Goal: Information Seeking & Learning: Learn about a topic

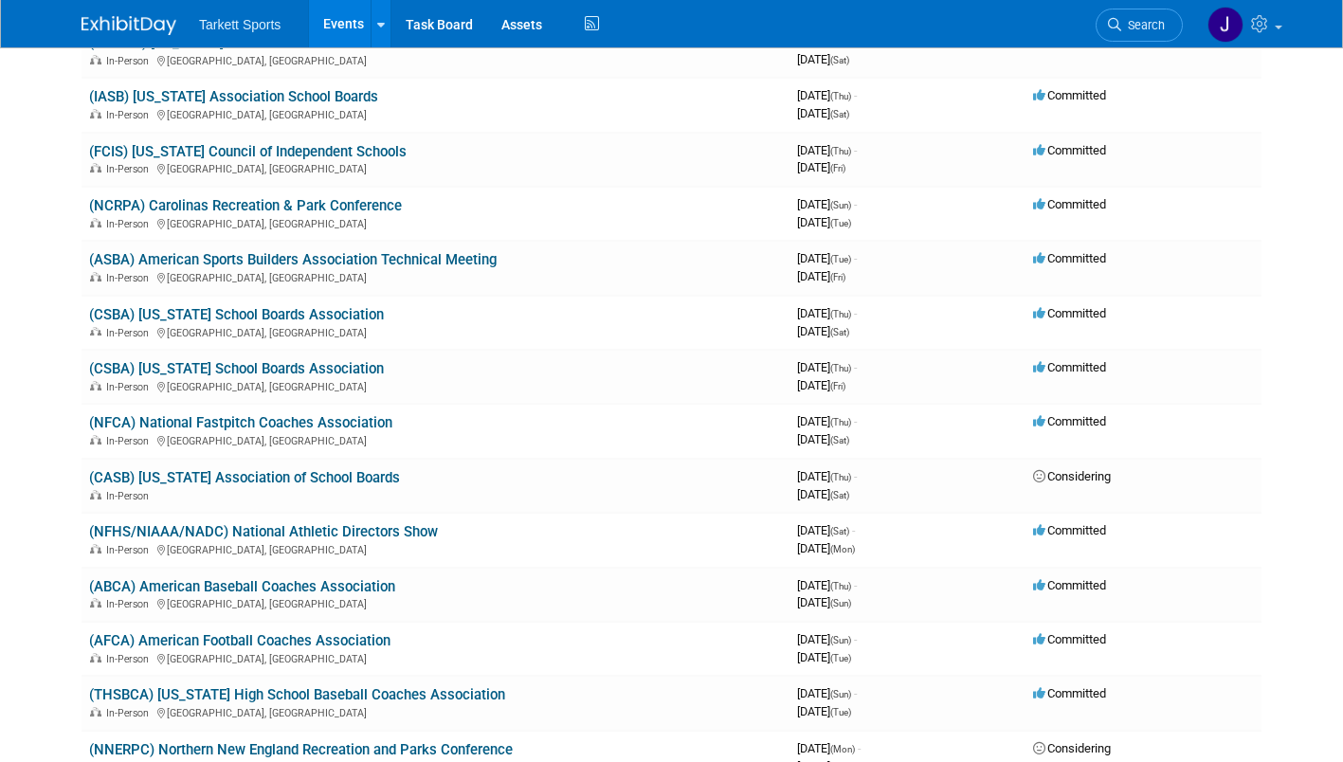
scroll to position [2764, 0]
click at [266, 528] on link "(NFHS/NIAAA/NADC) National Athletic Directors Show" at bounding box center [263, 530] width 349 height 17
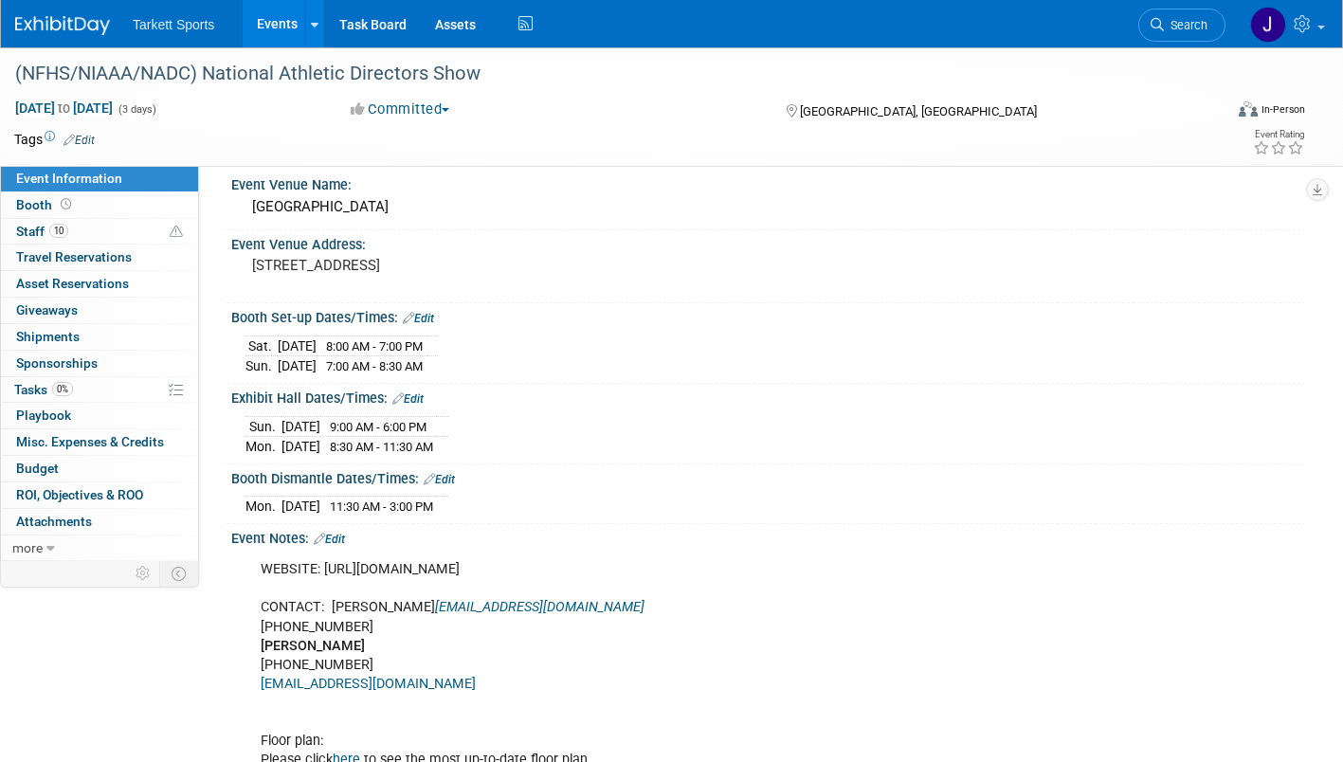
scroll to position [1, 0]
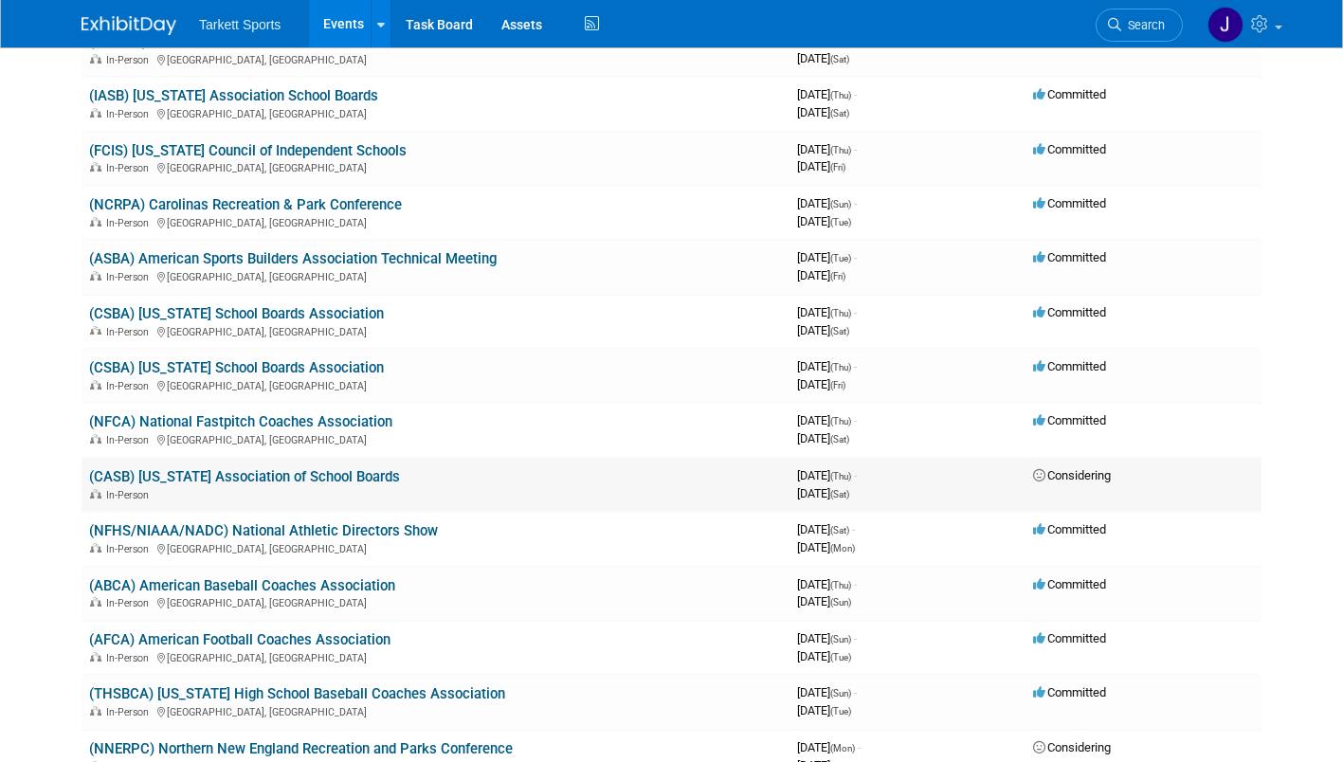
click at [323, 471] on link "(CASB) [US_STATE] Association of School Boards" at bounding box center [244, 476] width 311 height 17
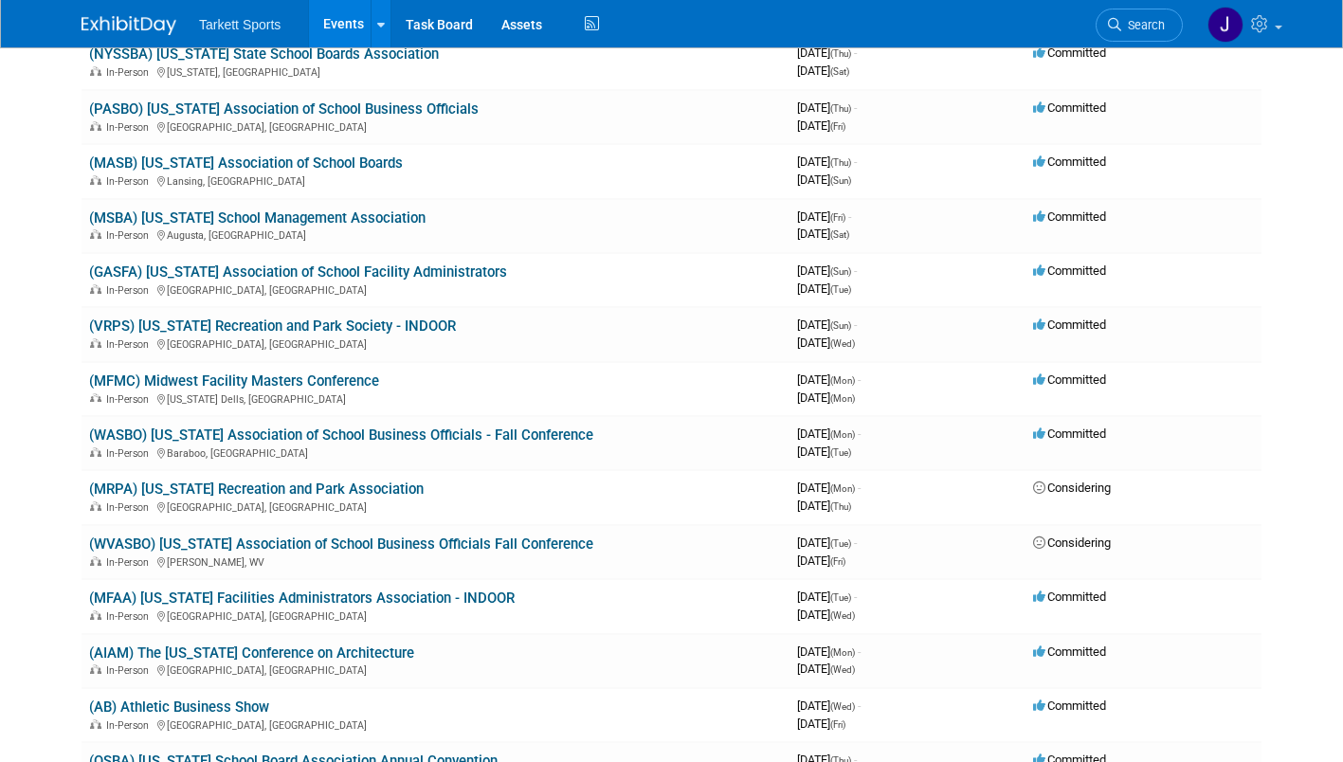
scroll to position [1385, 0]
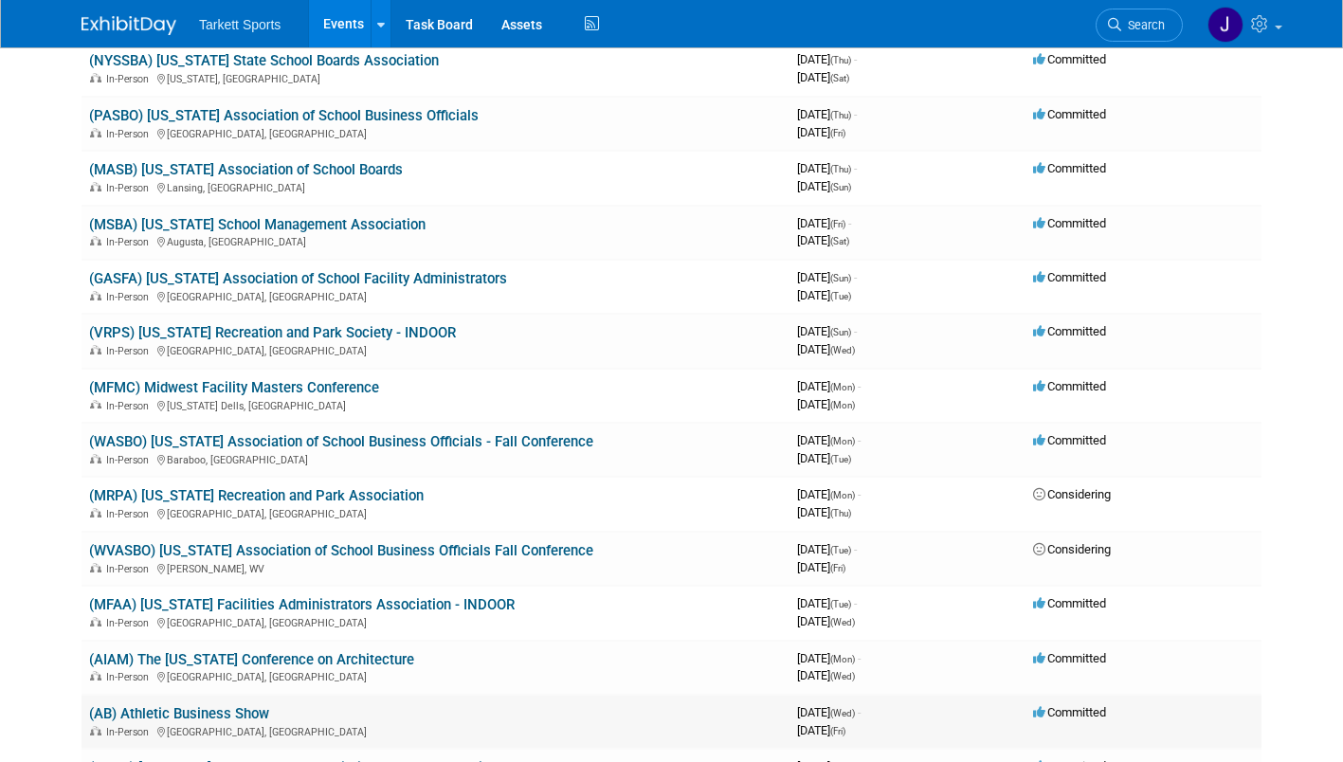
click at [196, 721] on link "(AB) Athletic Business Show" at bounding box center [179, 713] width 180 height 17
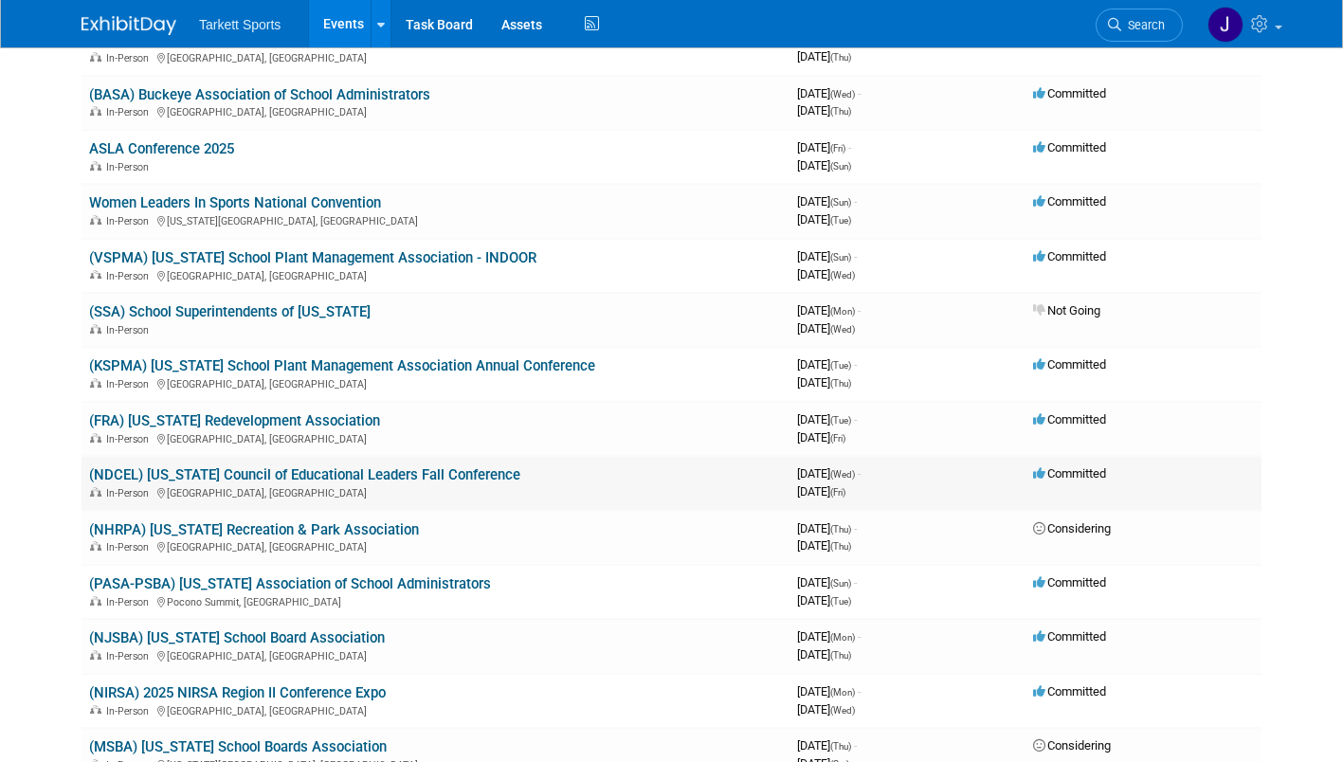
scroll to position [617, 0]
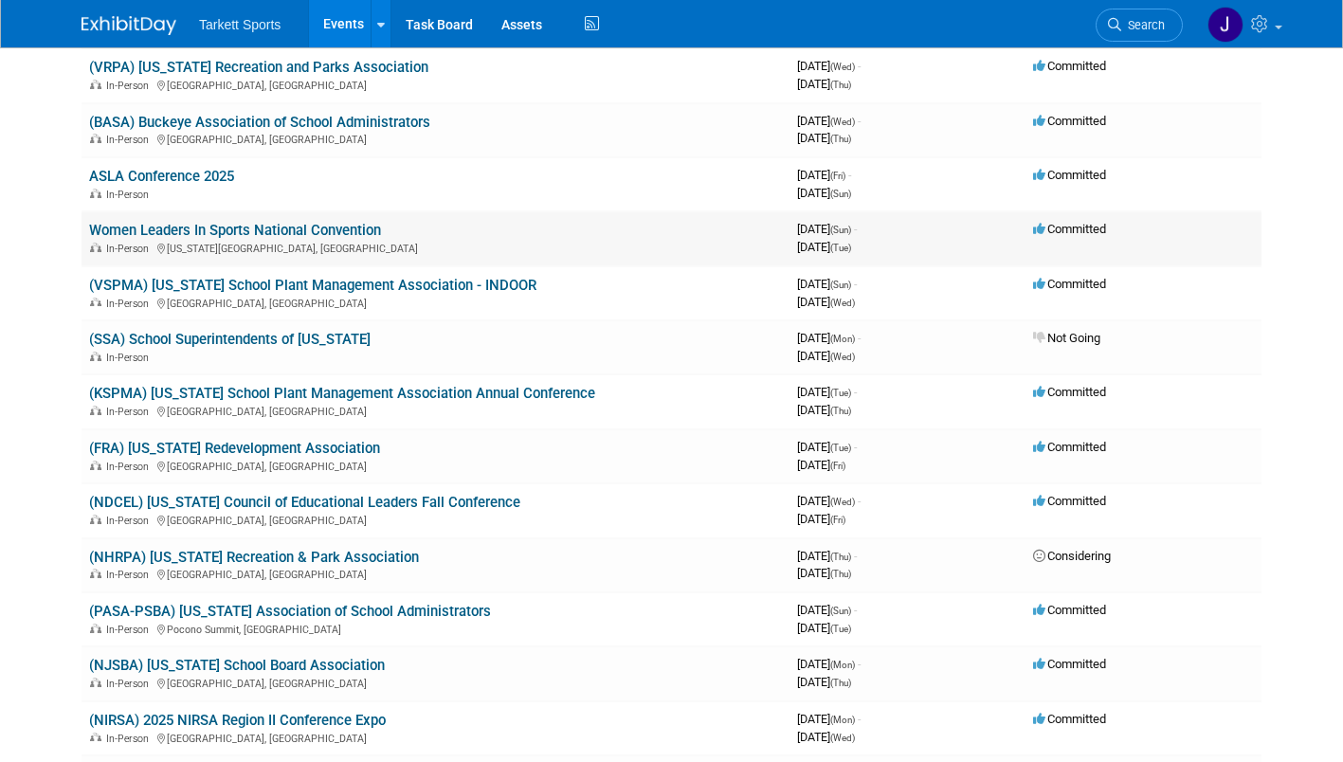
click at [205, 230] on link "Women Leaders In Sports National Convention" at bounding box center [235, 230] width 292 height 17
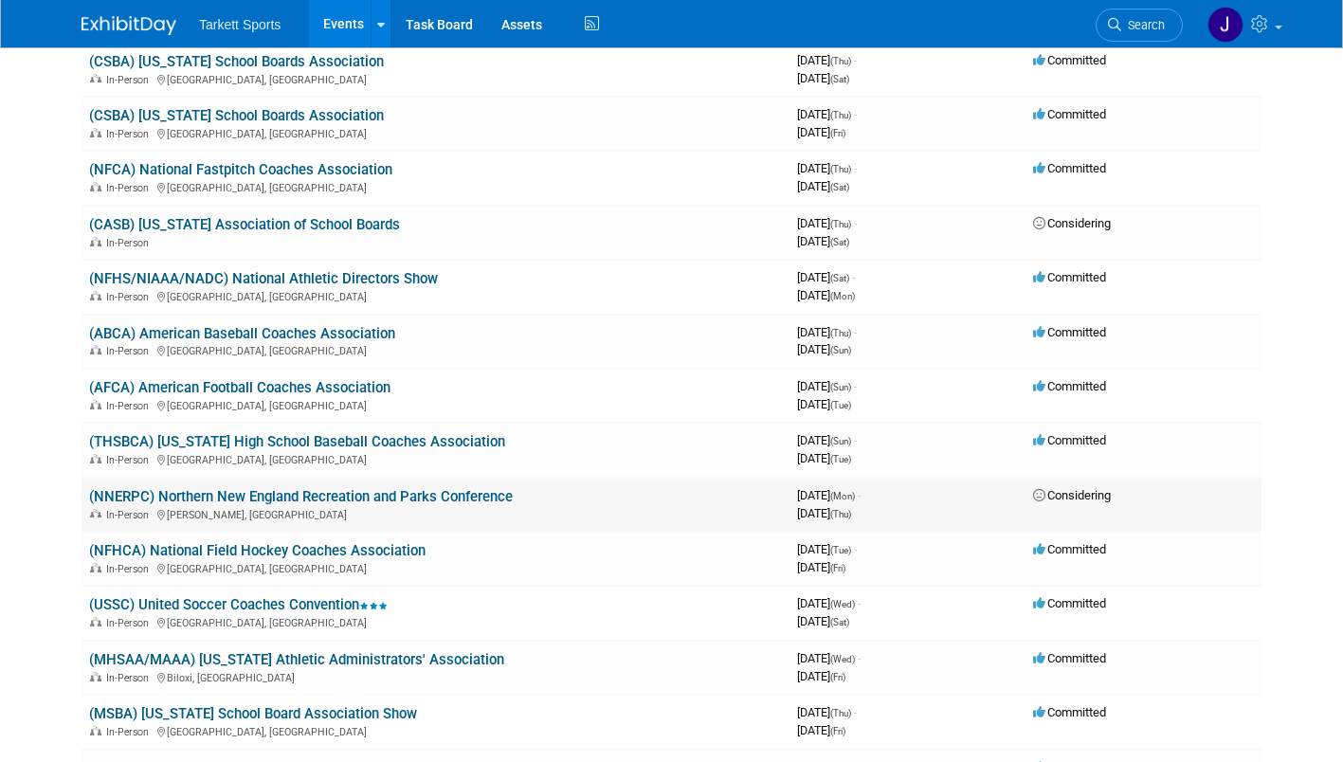
scroll to position [3017, 0]
click at [249, 338] on link "(ABCA) American Baseball Coaches Association" at bounding box center [242, 332] width 306 height 17
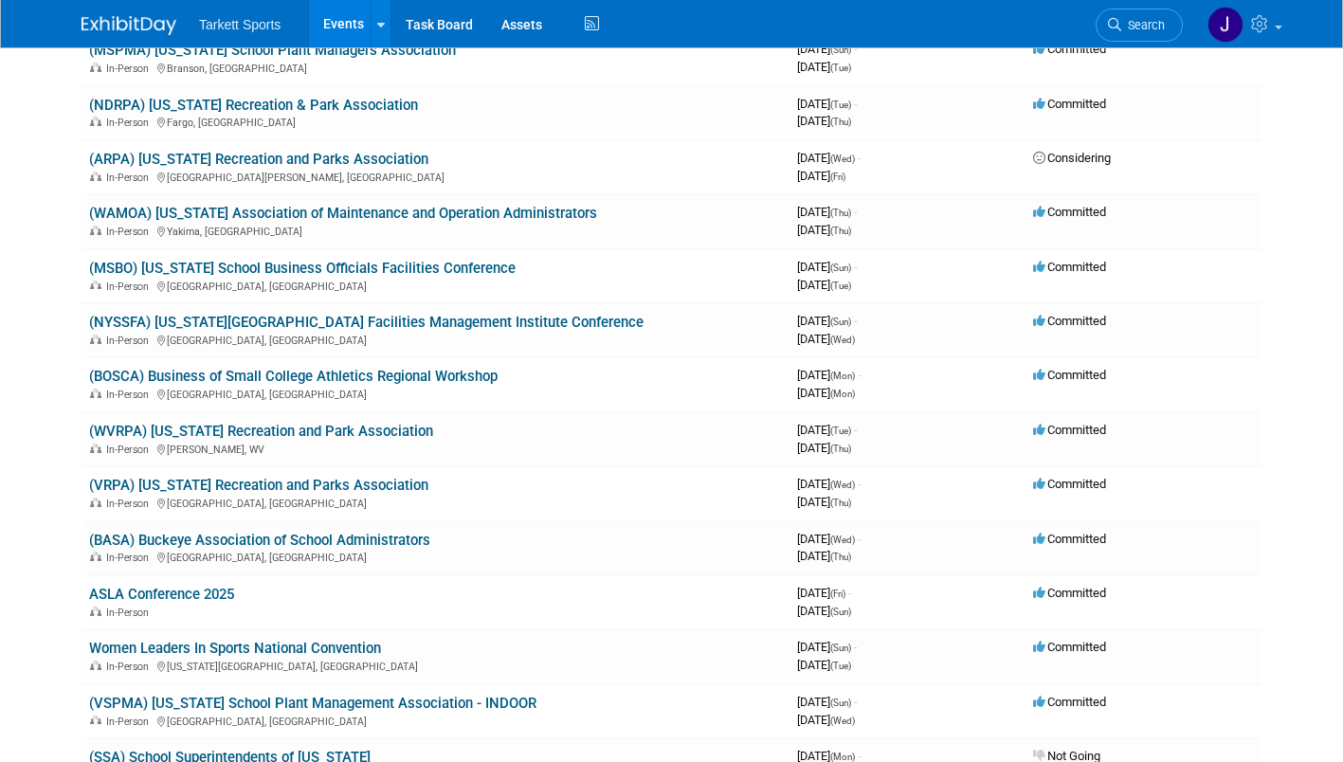
scroll to position [0, 0]
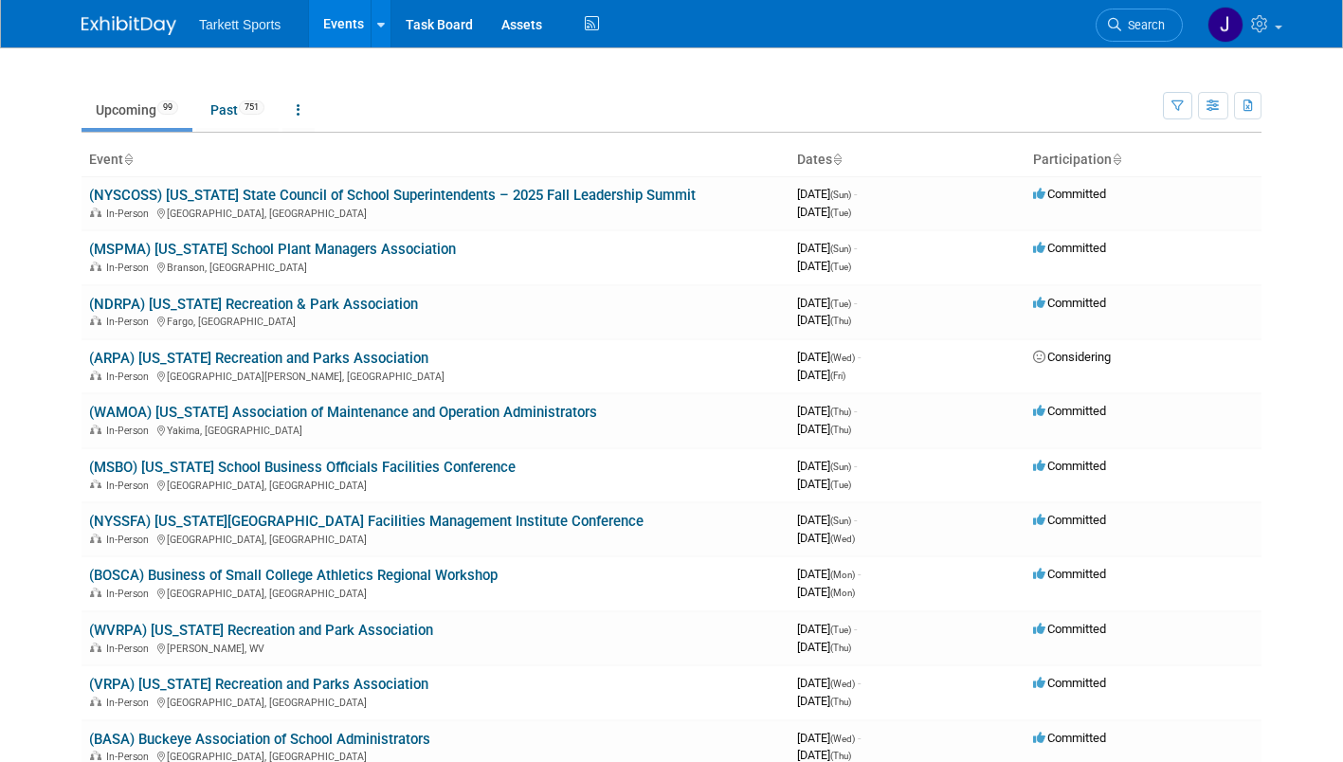
click at [44, 87] on body "Tarkett Sports Events Recently Viewed Events: (NSBA) National School Boards Ass…" at bounding box center [671, 381] width 1343 height 762
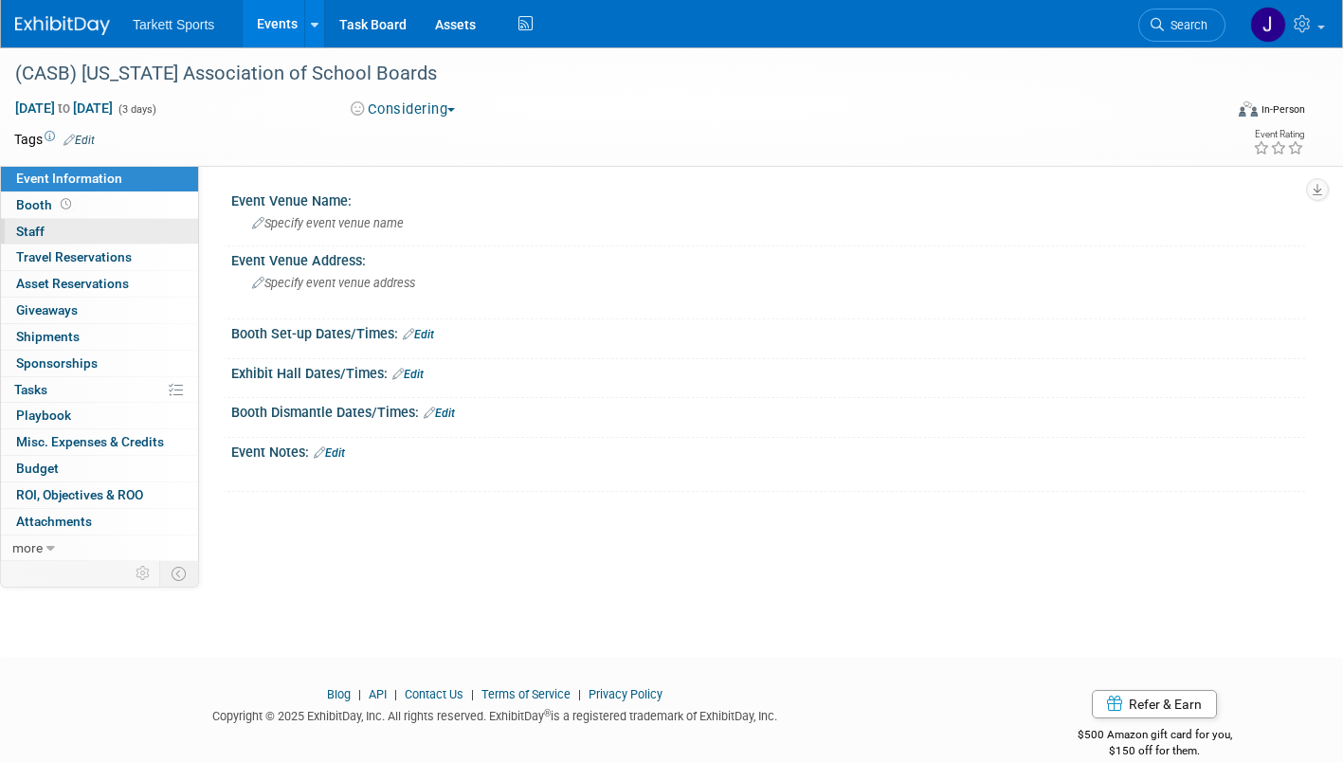
click at [48, 243] on link "0 Staff 0" at bounding box center [99, 232] width 197 height 26
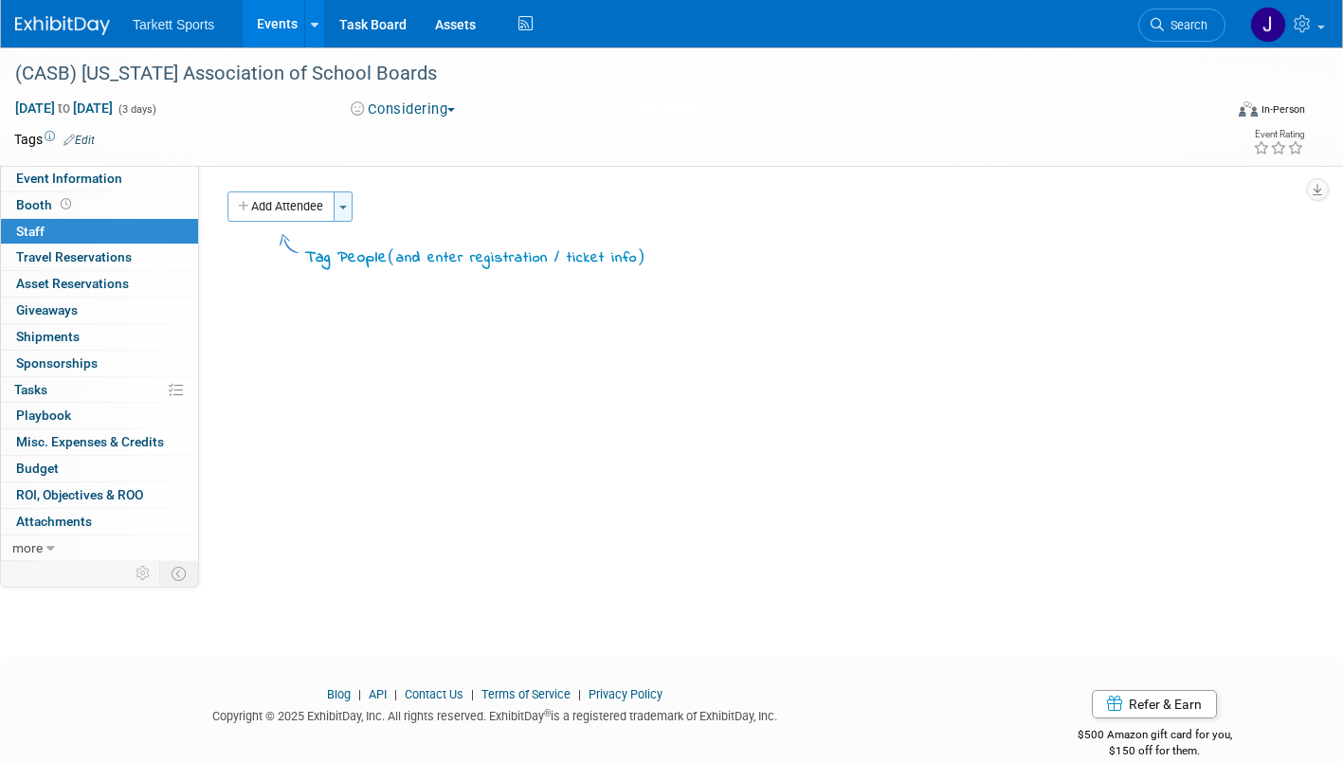
click at [345, 218] on button "Toggle Dropdown" at bounding box center [343, 206] width 19 height 30
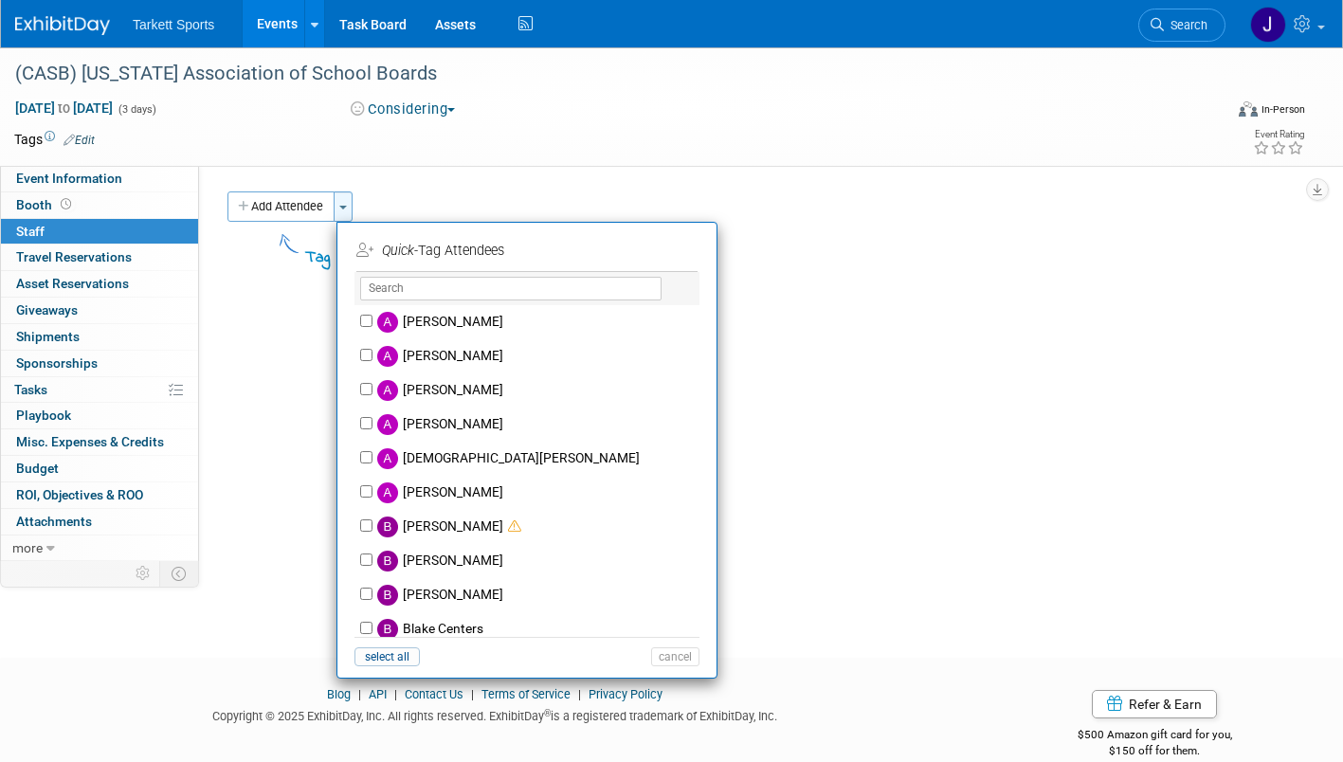
click at [345, 218] on button "Toggle Dropdown" at bounding box center [343, 206] width 19 height 30
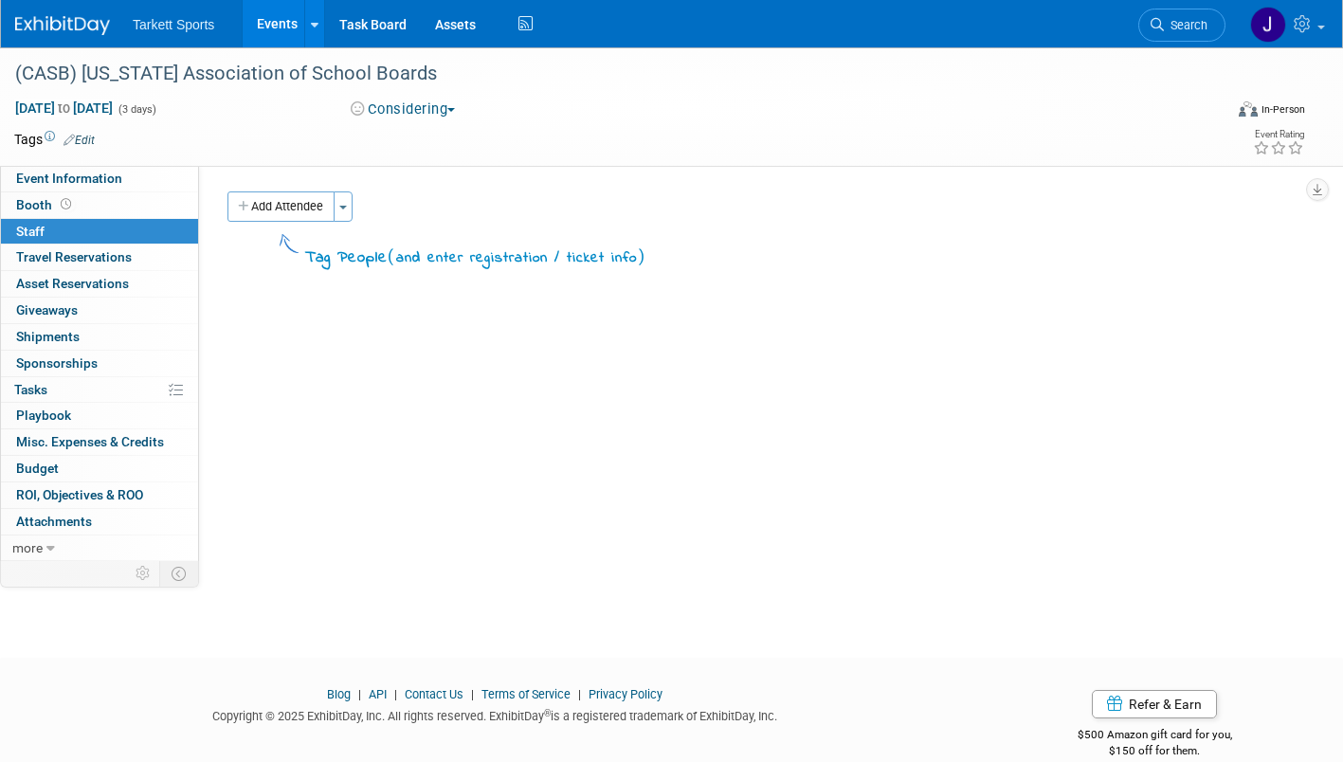
click at [69, 231] on link "0 Staff 0" at bounding box center [99, 232] width 197 height 26
click at [36, 228] on span "Staff 0" at bounding box center [30, 231] width 28 height 15
click at [32, 180] on span "Event Information" at bounding box center [69, 178] width 106 height 15
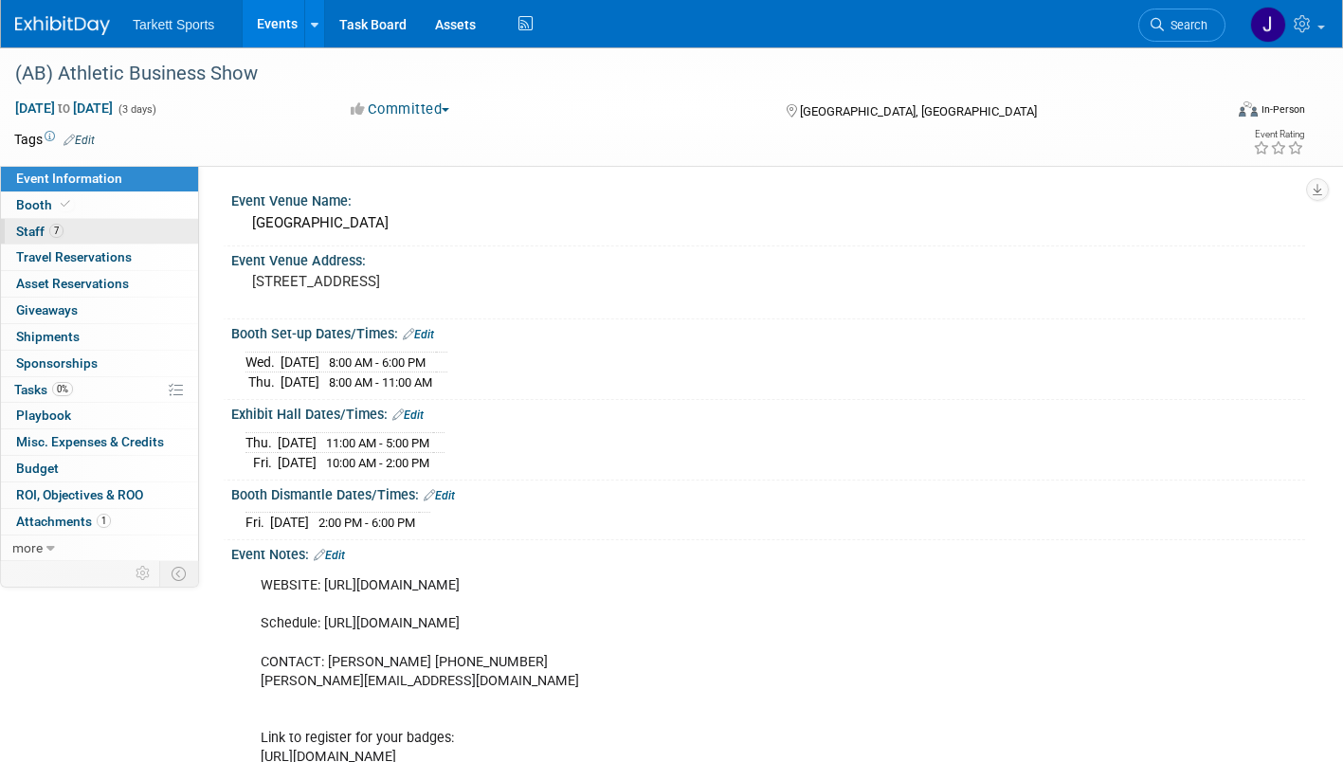
click at [42, 227] on span "Staff 7" at bounding box center [39, 231] width 47 height 15
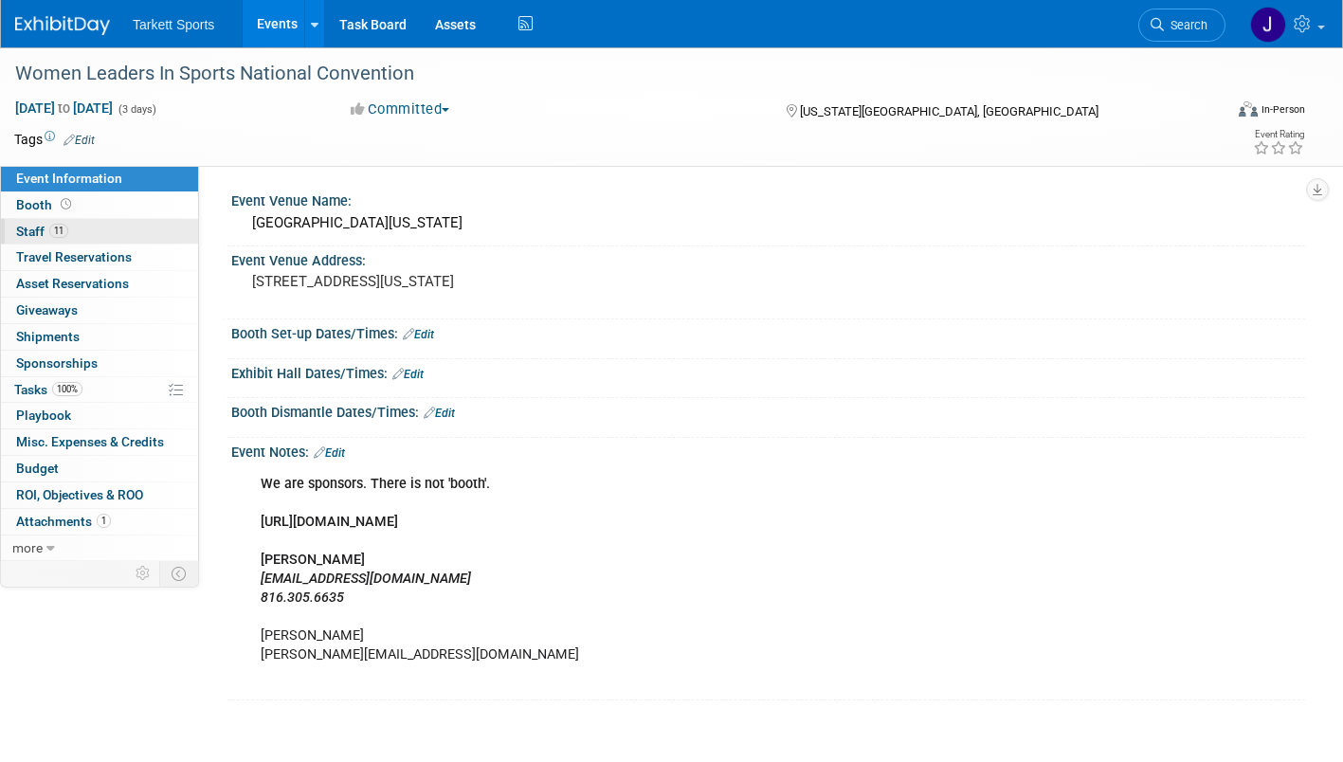
click at [37, 231] on span "Staff 11" at bounding box center [42, 231] width 52 height 15
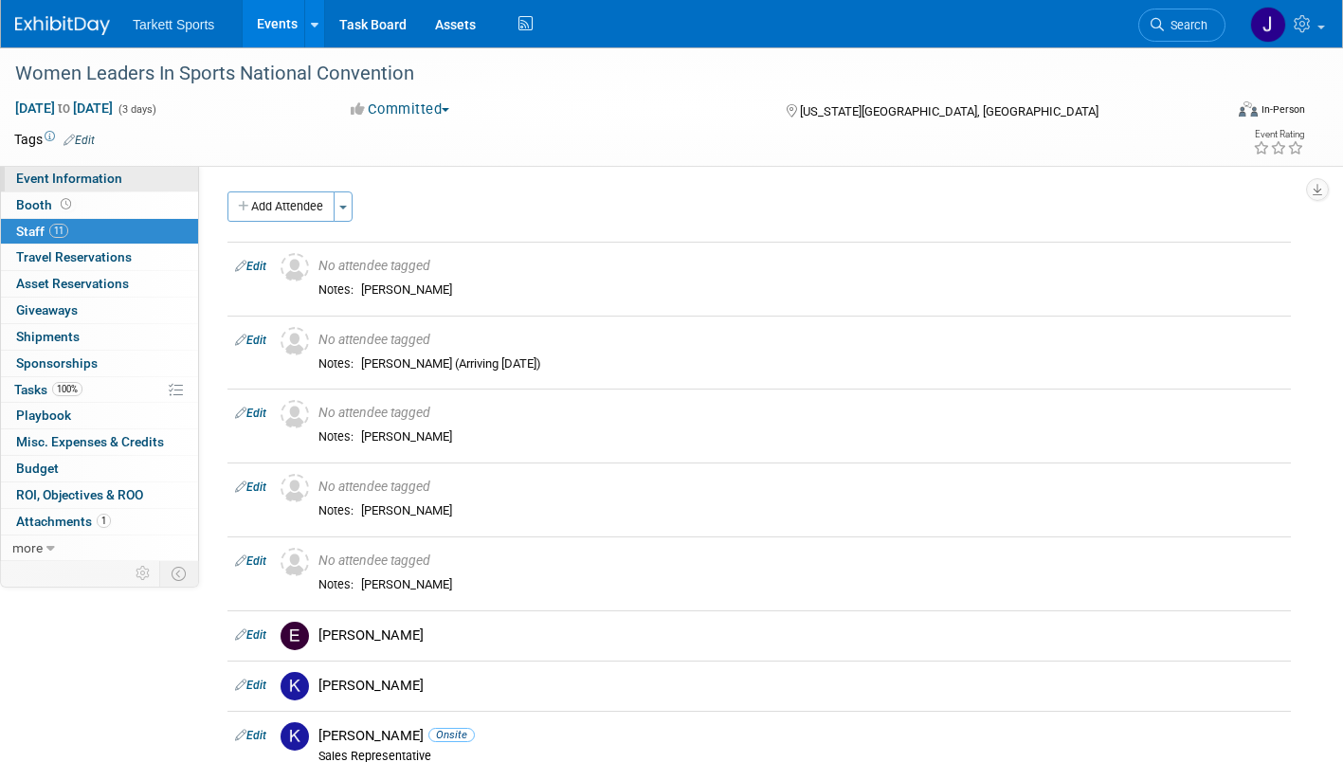
click at [32, 182] on span "Event Information" at bounding box center [69, 178] width 106 height 15
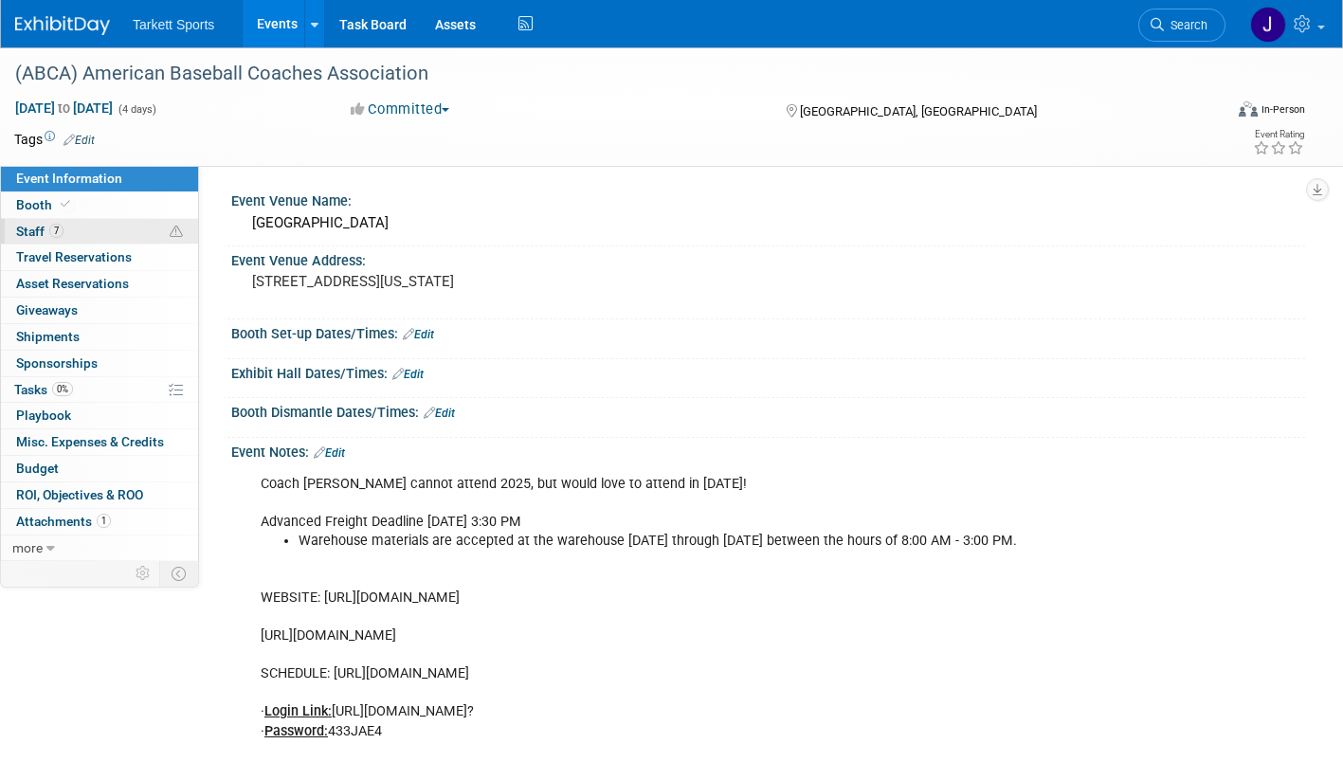
click at [38, 228] on span "Staff 7" at bounding box center [39, 231] width 47 height 15
